Goal: Transaction & Acquisition: Purchase product/service

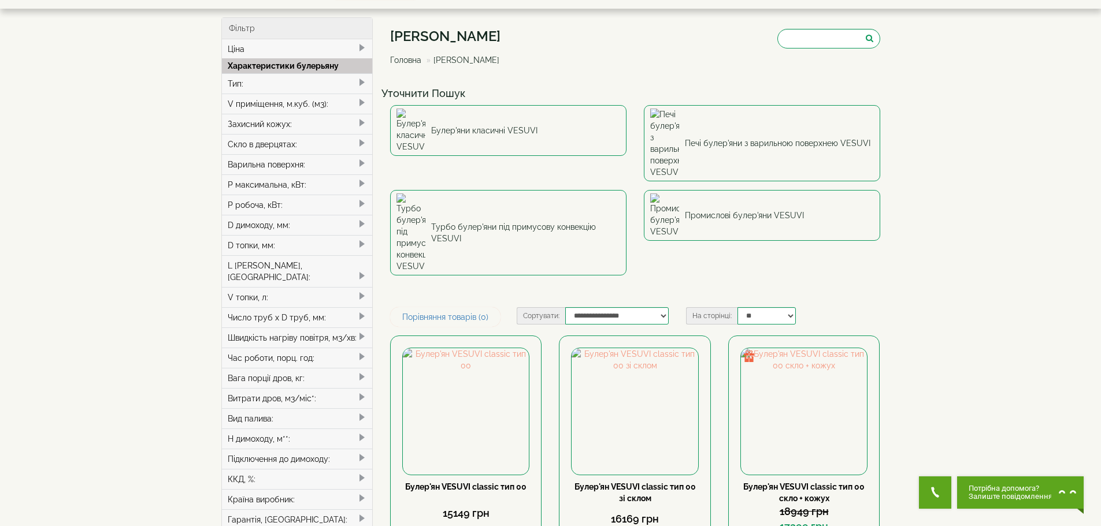
scroll to position [58, 0]
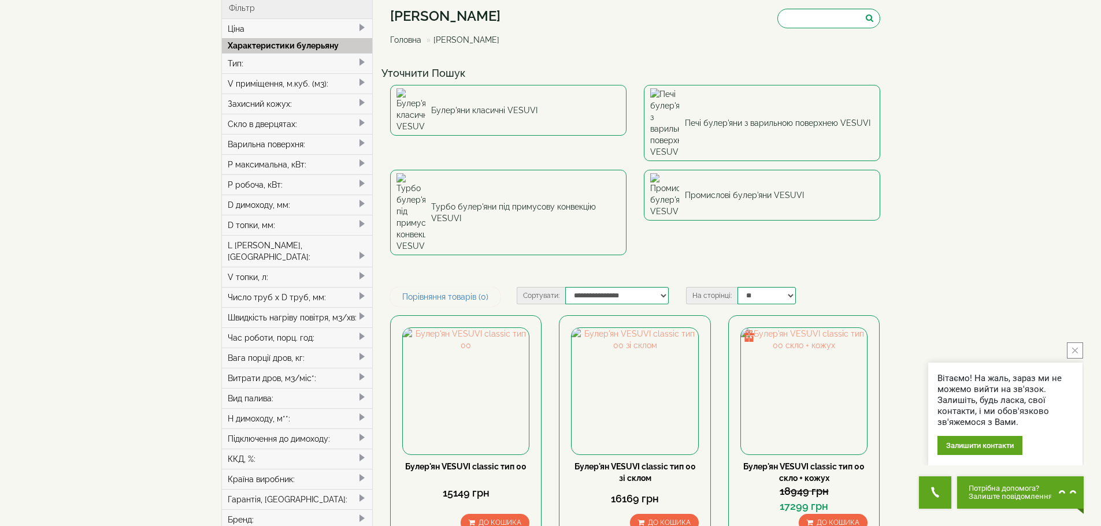
click at [360, 81] on span at bounding box center [361, 82] width 9 height 9
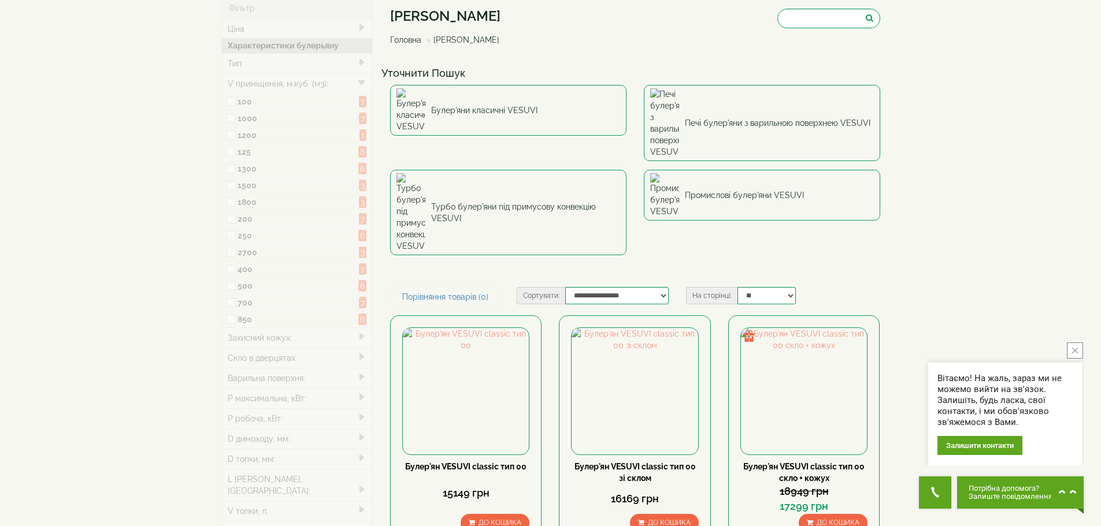
type input "*****"
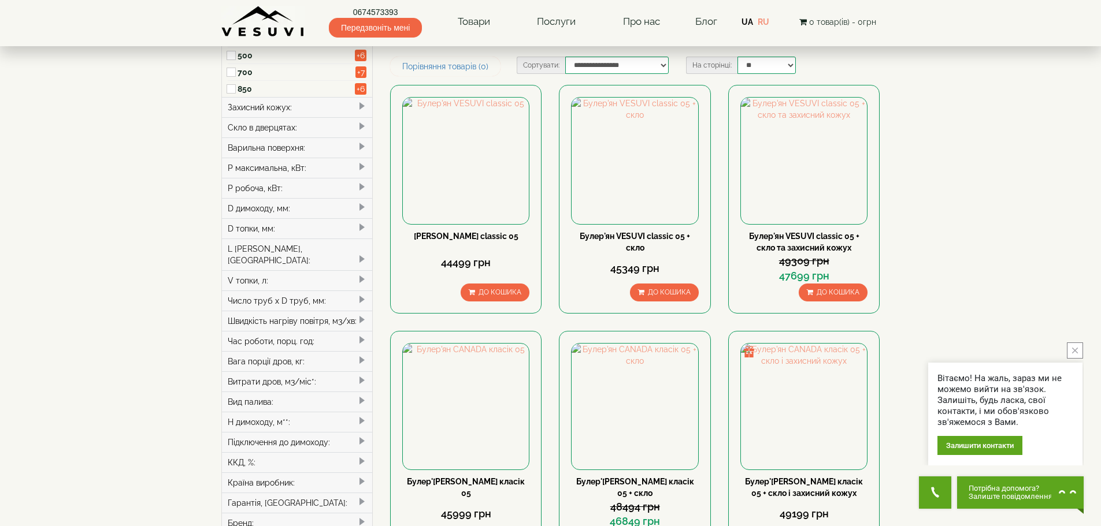
scroll to position [289, 0]
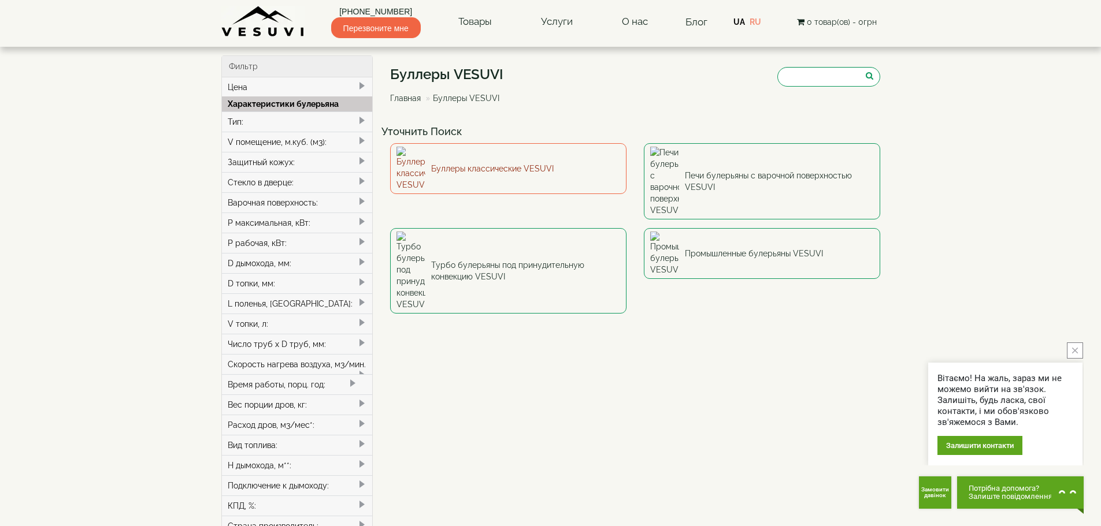
click at [475, 165] on font "Буллеры классические VESUVI" at bounding box center [492, 168] width 122 height 9
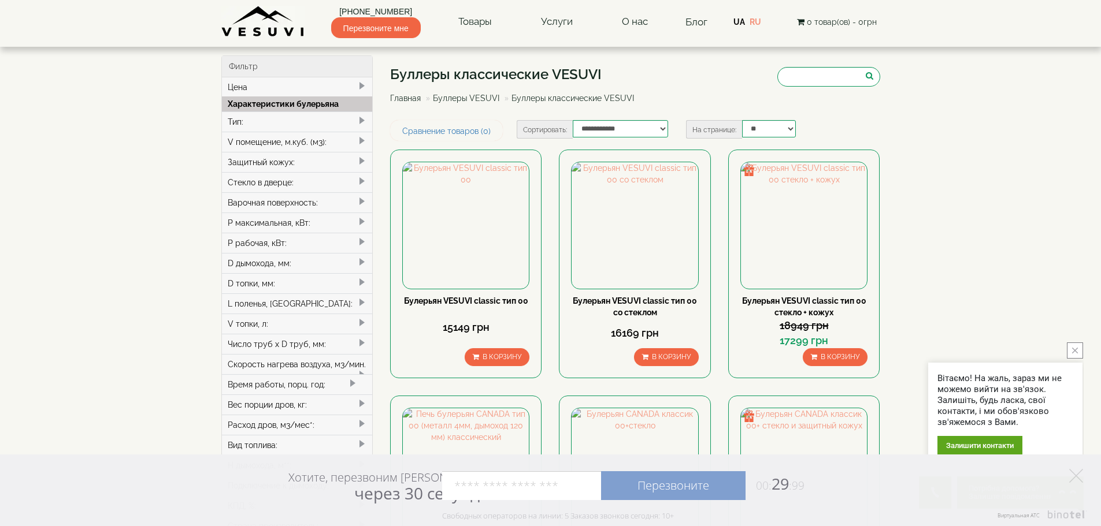
click at [360, 139] on span at bounding box center [361, 140] width 9 height 9
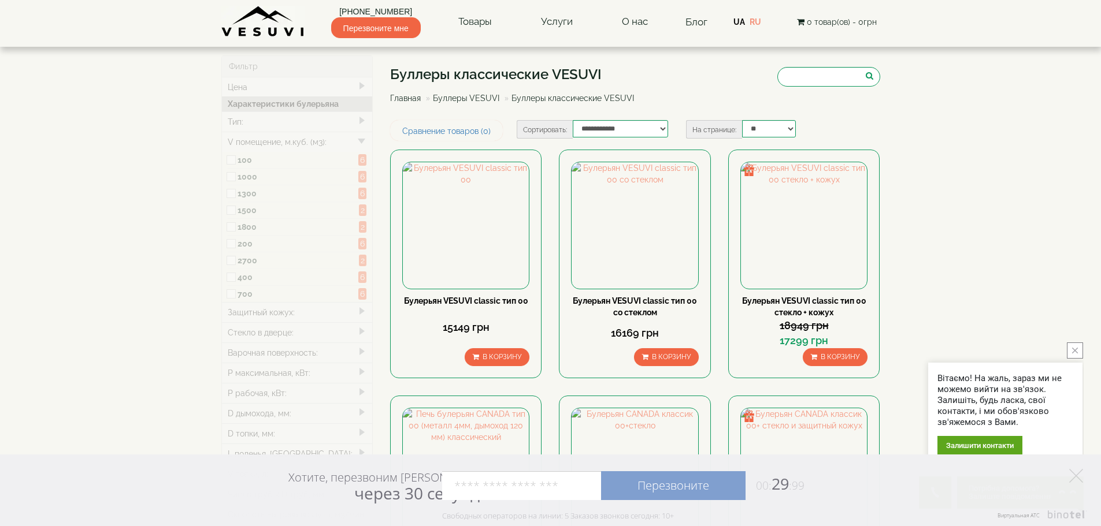
type input "*****"
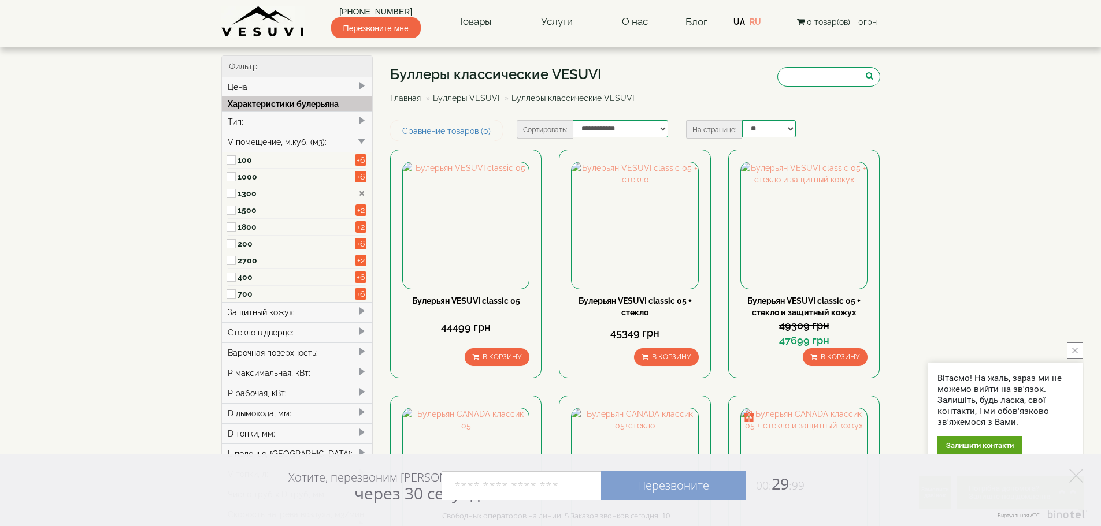
drag, startPoint x: 1079, startPoint y: 475, endPoint x: 1075, endPoint y: 448, distance: 27.5
click at [1079, 475] on icon at bounding box center [1076, 476] width 14 height 14
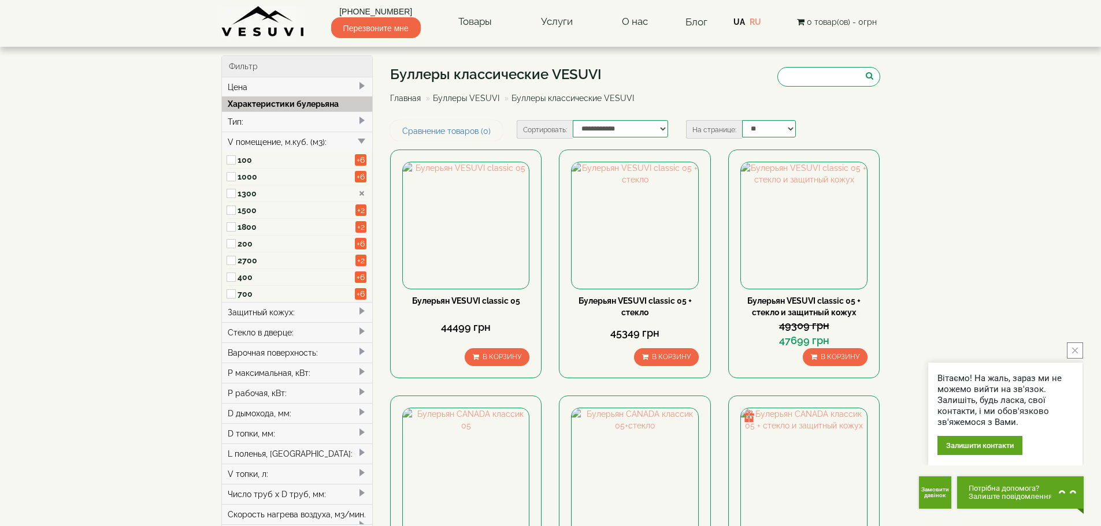
click at [1076, 352] on icon "close button" at bounding box center [1075, 351] width 6 height 6
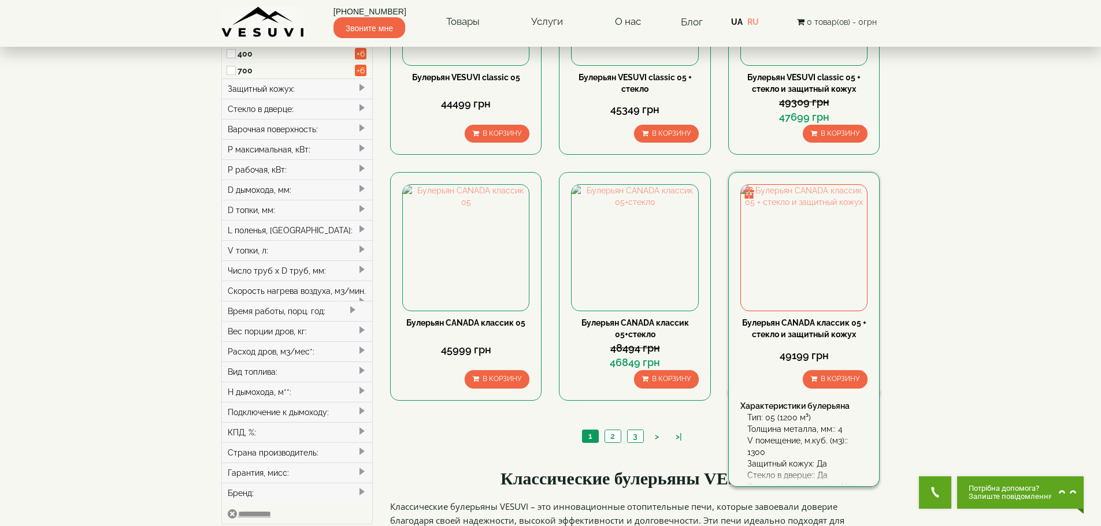
scroll to position [231, 0]
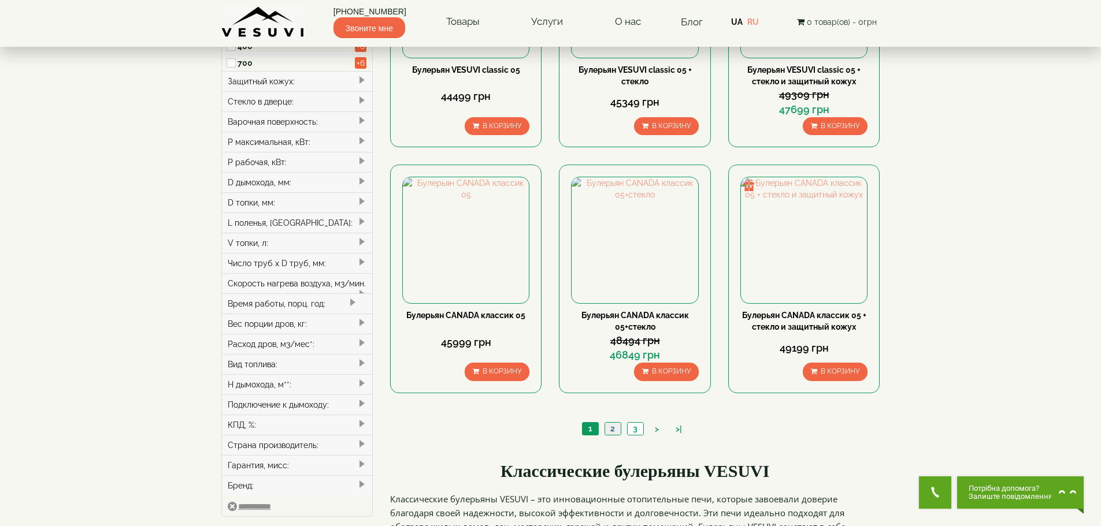
click at [612, 429] on font "2" at bounding box center [612, 428] width 5 height 9
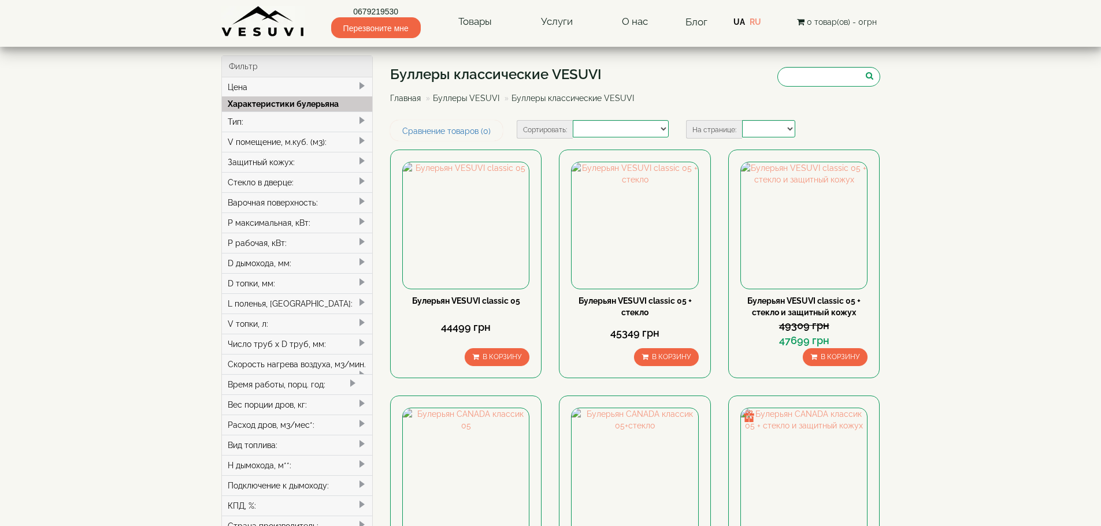
select select
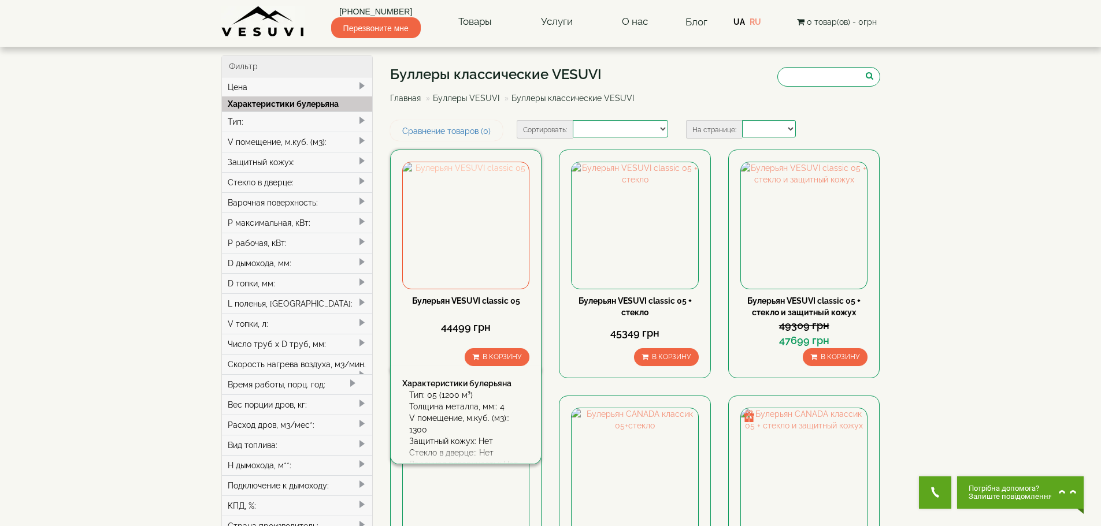
click at [447, 244] on img at bounding box center [466, 225] width 126 height 126
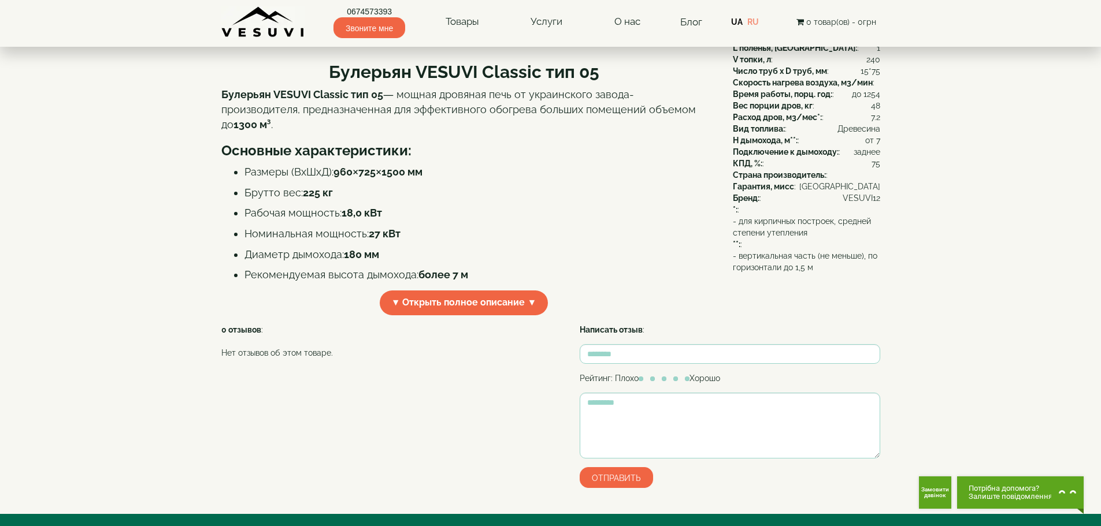
scroll to position [231, 0]
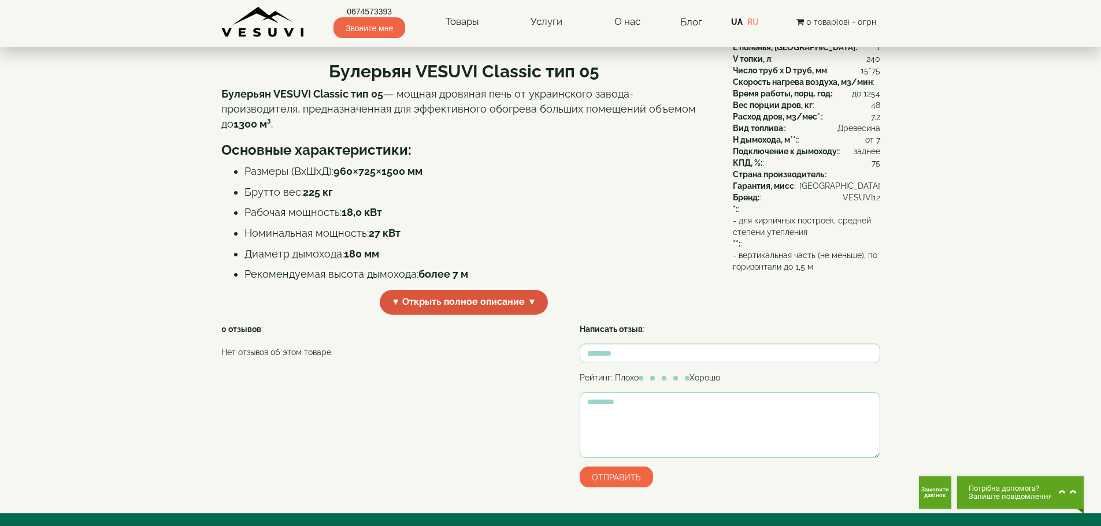
click at [530, 307] on font "▼ Открыть полное описание ▼" at bounding box center [464, 301] width 146 height 11
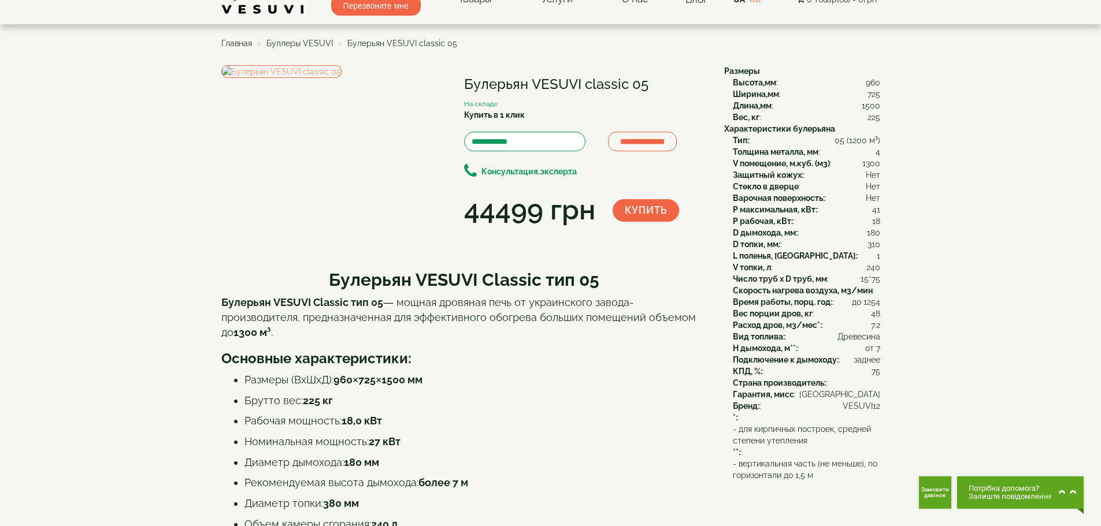
scroll to position [0, 0]
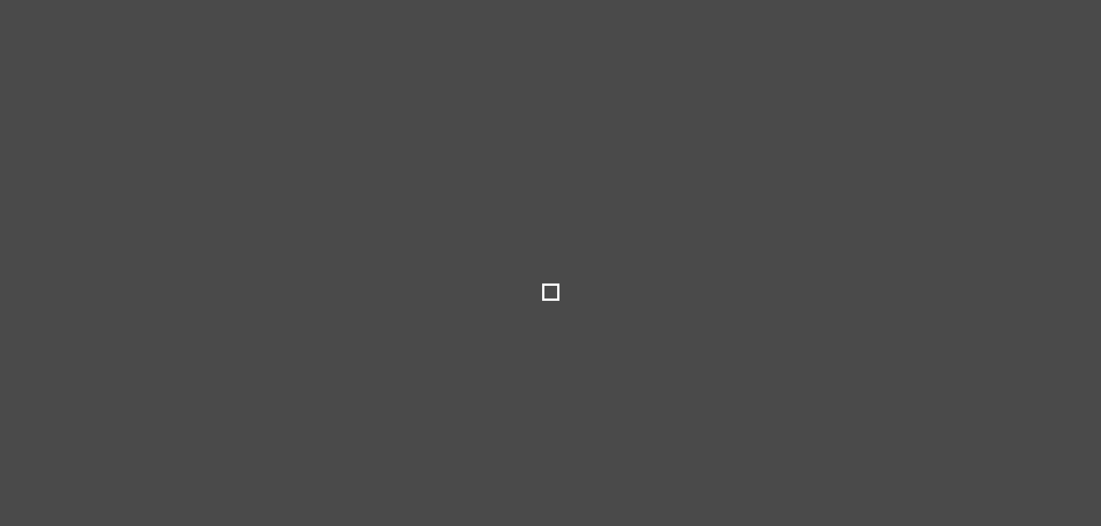
select select
